Goal: Obtain resource: Obtain resource

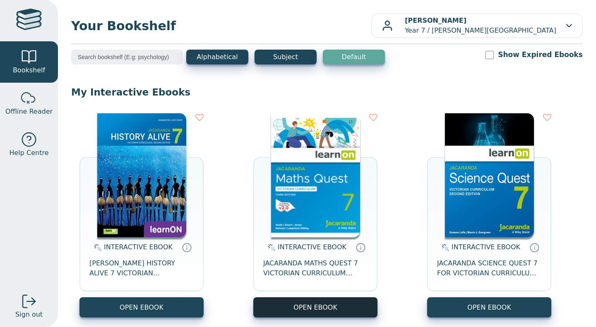
click at [300, 309] on button "OPEN EBOOK" at bounding box center [315, 307] width 124 height 20
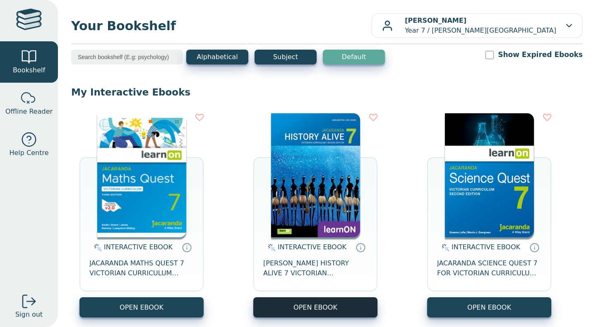
click at [349, 312] on button "OPEN EBOOK" at bounding box center [315, 307] width 124 height 20
